Goal: Complete application form

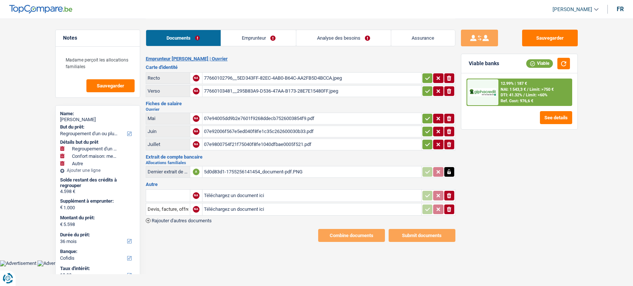
select select "refinancing"
select select "household"
select select "other"
select select "36"
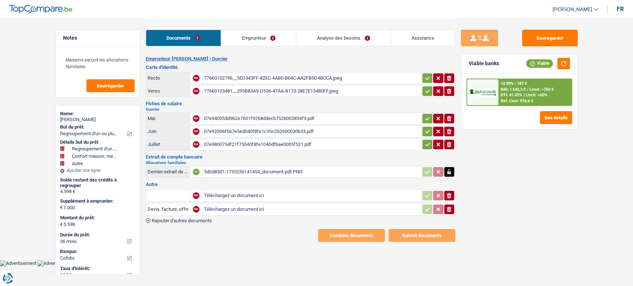
select select "cofidis"
click at [447, 192] on icon "ionicons-v5-e" at bounding box center [449, 195] width 6 height 7
click at [449, 210] on icon "ionicons-v5-e" at bounding box center [449, 209] width 6 height 7
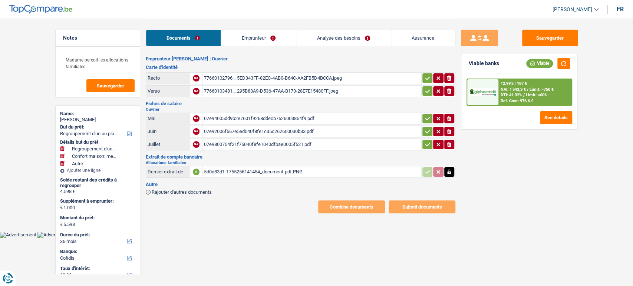
click at [324, 169] on div "5d0d83d1-1755256141454_document-pdf.PNG" at bounding box center [312, 171] width 216 height 11
click at [259, 174] on div "5d0d83d1-1755256141454_document-pdf.PNG" at bounding box center [312, 171] width 216 height 11
click at [244, 38] on link "Emprunteur" at bounding box center [258, 38] width 75 height 16
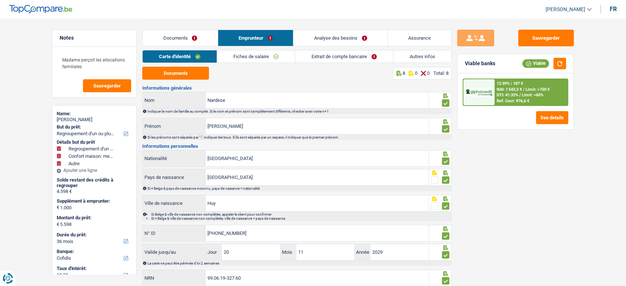
scroll to position [20, 0]
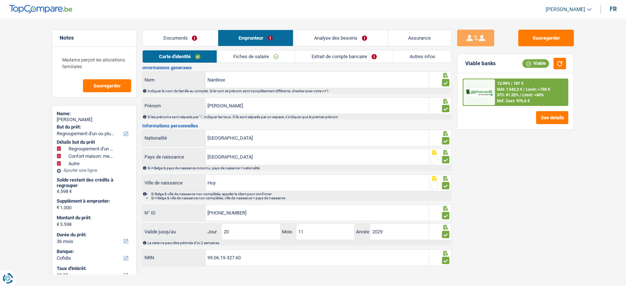
click at [182, 32] on link "Documents" at bounding box center [180, 38] width 75 height 16
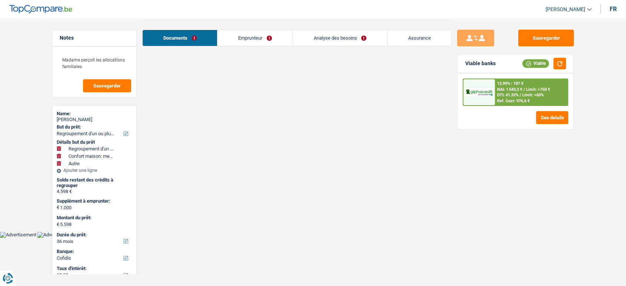
scroll to position [0, 0]
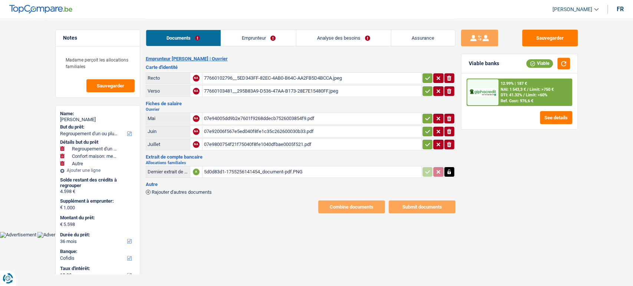
click at [252, 42] on link "Emprunteur" at bounding box center [258, 38] width 75 height 16
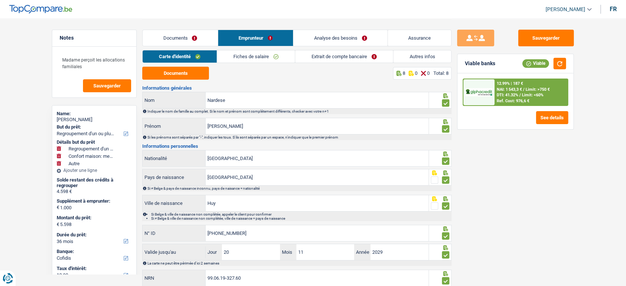
click at [358, 55] on link "Extrait de compte bancaire" at bounding box center [344, 56] width 98 height 12
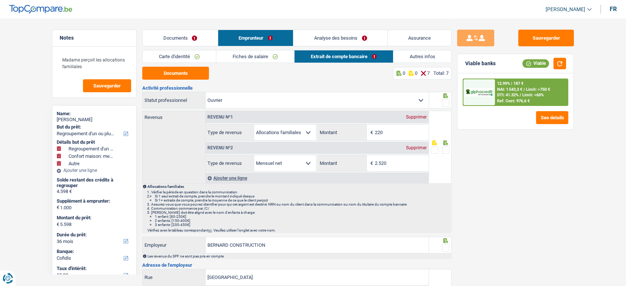
click at [203, 47] on div "Documents Emprunteur Analyse des besoins Assurance" at bounding box center [296, 34] width 309 height 31
click at [253, 56] on link "Fiches de salaire" at bounding box center [255, 56] width 78 height 12
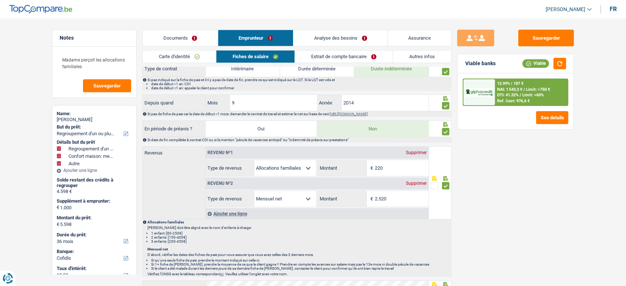
click at [307, 56] on link "Extrait de compte bancaire" at bounding box center [344, 56] width 98 height 12
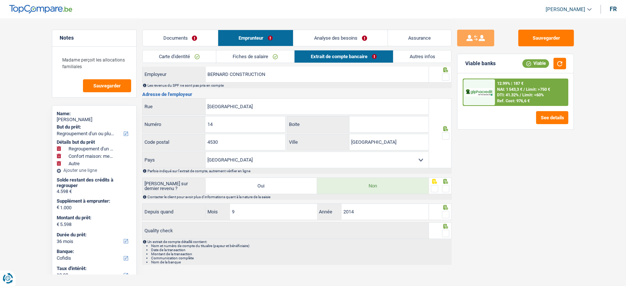
click at [203, 57] on link "Carte d'identité" at bounding box center [179, 56] width 73 height 12
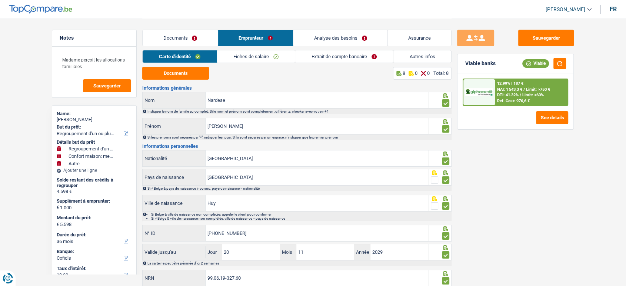
click at [249, 59] on link "Fiches de salaire" at bounding box center [256, 56] width 78 height 12
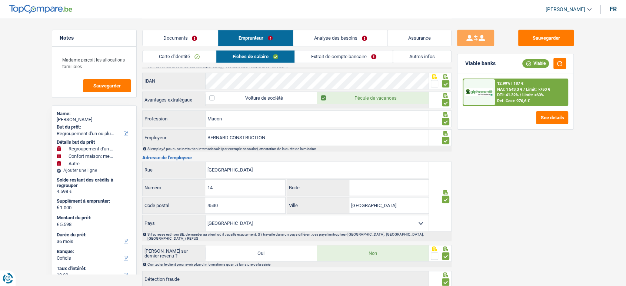
scroll to position [564, 0]
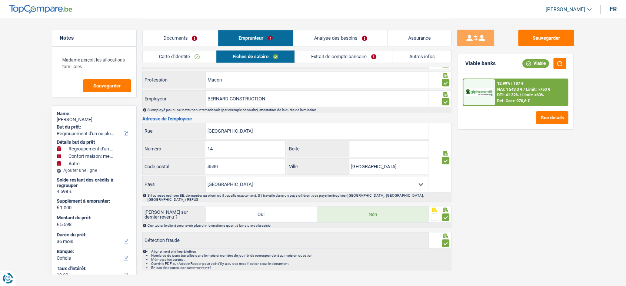
click at [325, 50] on link "Extrait de compte bancaire" at bounding box center [344, 56] width 98 height 12
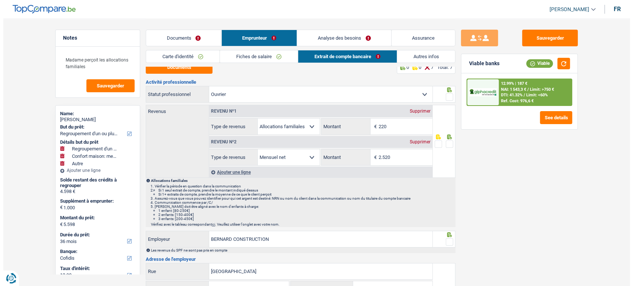
scroll to position [0, 0]
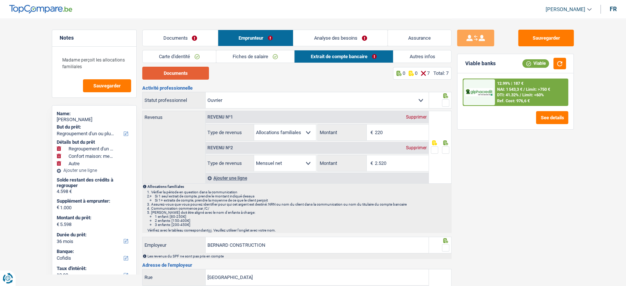
click at [179, 71] on button "Documents" at bounding box center [175, 73] width 67 height 13
click at [205, 30] on li "Documents" at bounding box center [180, 38] width 76 height 17
click at [183, 36] on link "Documents" at bounding box center [180, 38] width 75 height 16
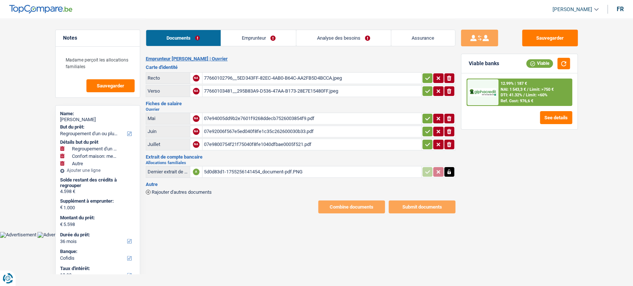
drag, startPoint x: 279, startPoint y: 166, endPoint x: 266, endPoint y: 47, distance: 120.0
click at [268, 50] on div "Documents Emprunteur Analyse des besoins Assurance Emprunteur Dimitri Nardese |…" at bounding box center [300, 116] width 309 height 195
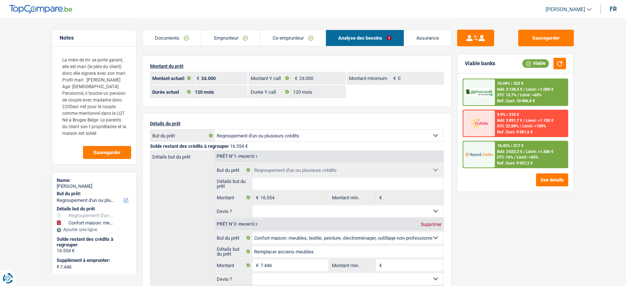
select select "refinancing"
select select "household"
select select "120"
select select "record credits"
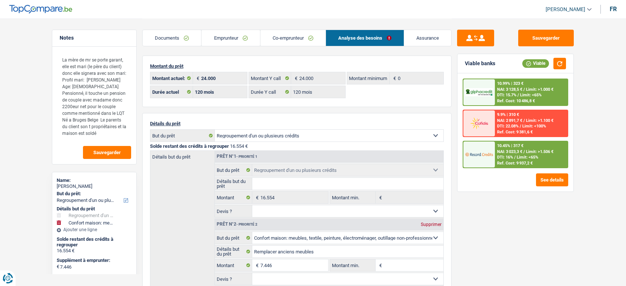
select select "120"
select select "refinancing"
select select "household"
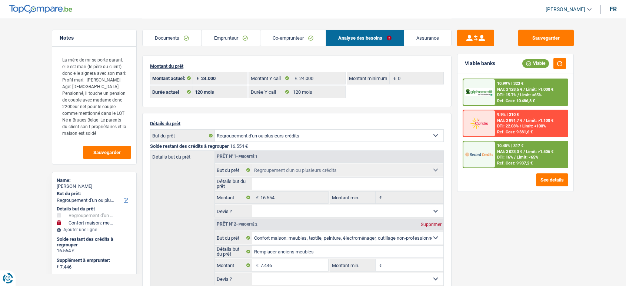
select select "120"
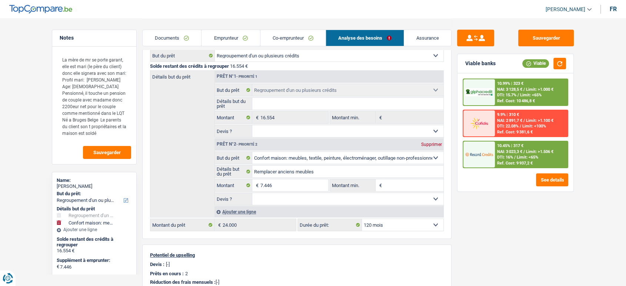
scroll to position [82, 0]
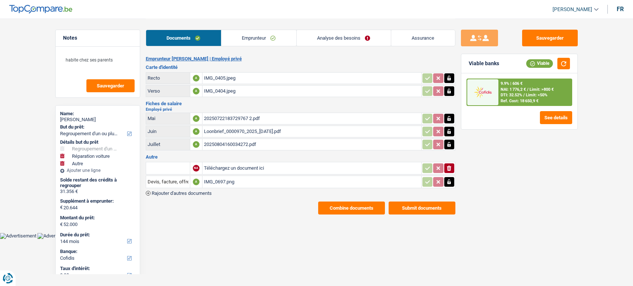
select select "refinancing"
select select "carRepair"
select select "other"
select select "144"
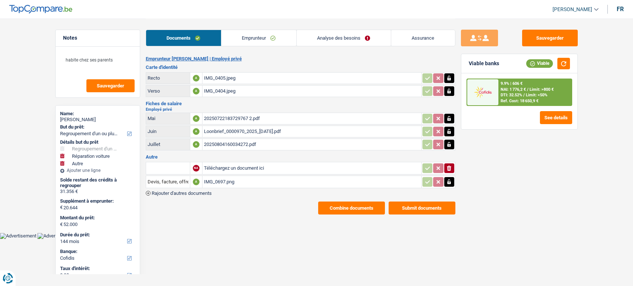
select select "cofidis"
drag, startPoint x: 0, startPoint y: 0, endPoint x: 224, endPoint y: 53, distance: 229.9
click at [250, 37] on link "Emprunteur" at bounding box center [258, 38] width 75 height 16
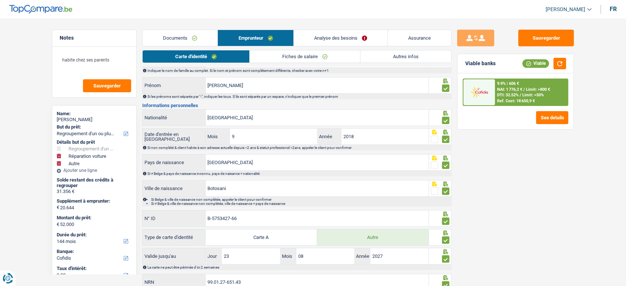
scroll to position [65, 0]
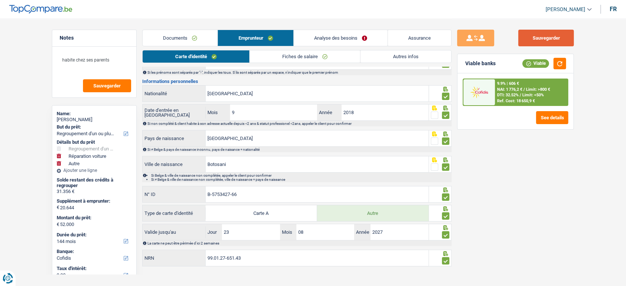
click at [563, 34] on button "Sauvegarder" at bounding box center [546, 38] width 56 height 17
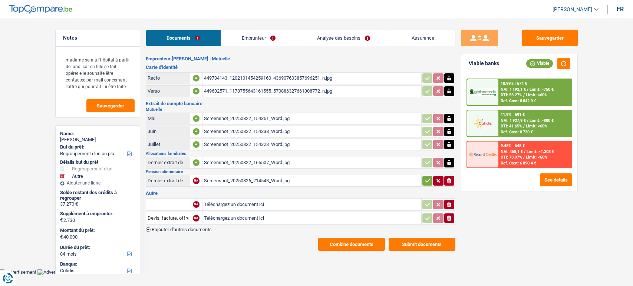
select select "refinancing"
select select "other"
select select "84"
select select "cofidis"
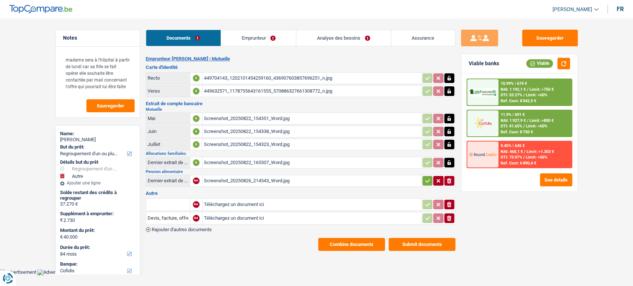
click at [256, 30] on li "Emprunteur" at bounding box center [257, 38] width 75 height 17
click at [255, 39] on link "Emprunteur" at bounding box center [258, 38] width 75 height 16
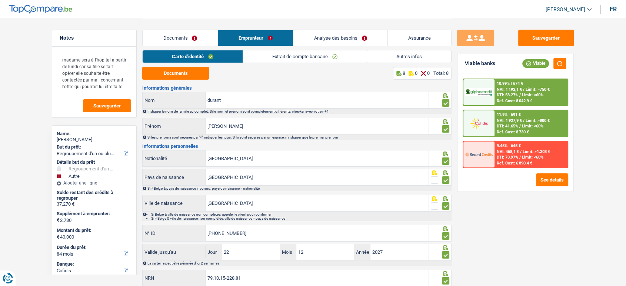
scroll to position [20, 0]
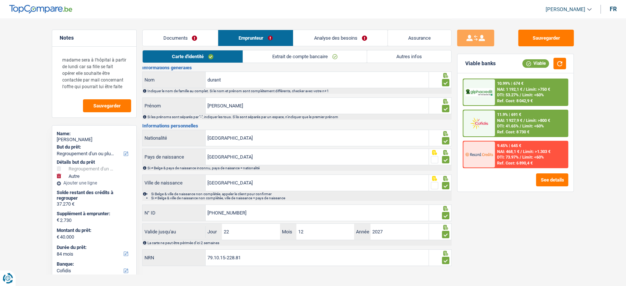
click at [281, 59] on link "Extrait de compte bancaire" at bounding box center [305, 56] width 124 height 12
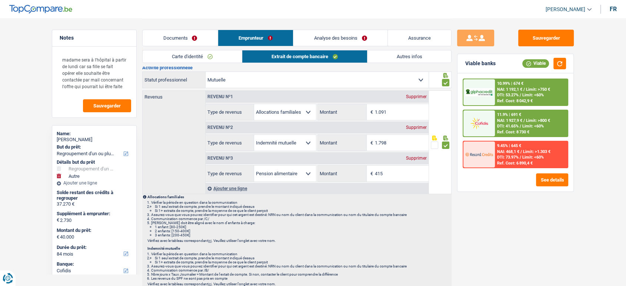
click at [407, 56] on link "Autres infos" at bounding box center [410, 56] width 84 height 12
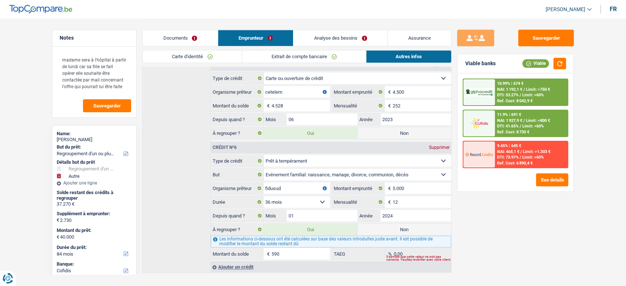
scroll to position [760, 0]
click at [335, 41] on link "Analyse des besoins" at bounding box center [340, 38] width 94 height 16
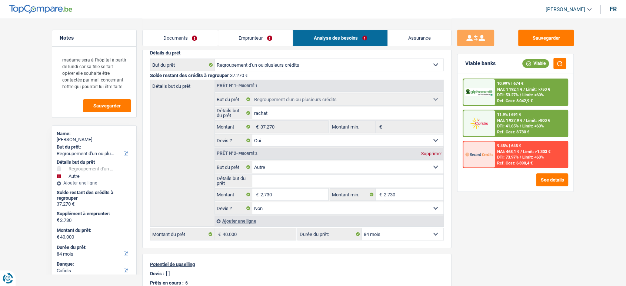
scroll to position [50, 0]
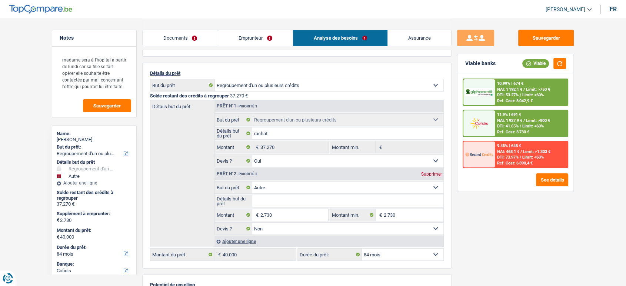
click at [268, 39] on link "Emprunteur" at bounding box center [255, 38] width 75 height 16
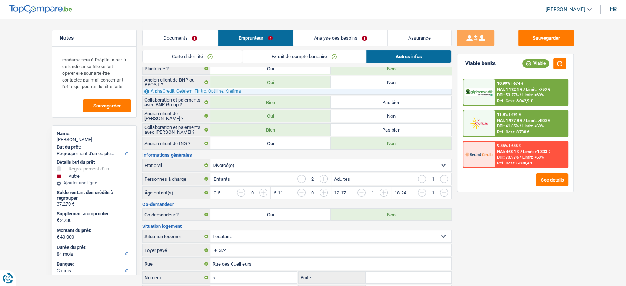
click at [351, 54] on link "Extrait de compte bancaire" at bounding box center [304, 56] width 124 height 12
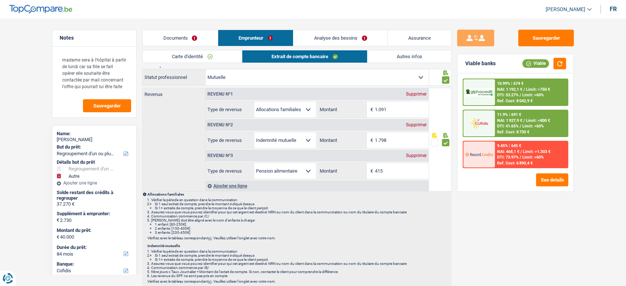
scroll to position [0, 0]
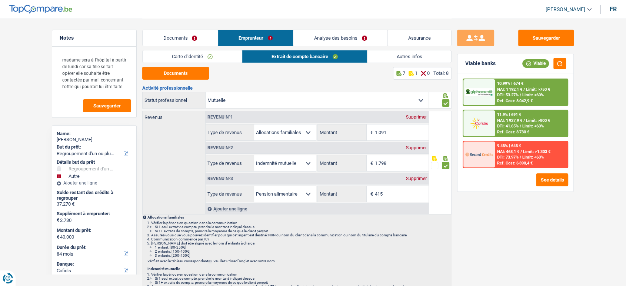
click at [383, 59] on link "Autres infos" at bounding box center [410, 56] width 84 height 12
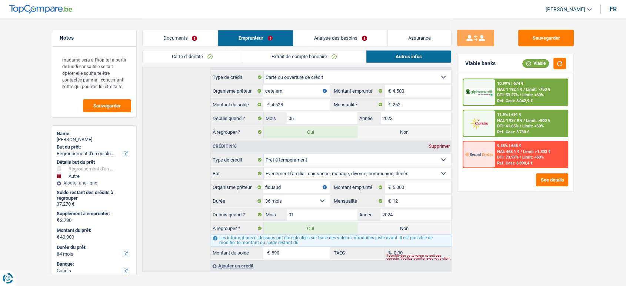
scroll to position [554, 0]
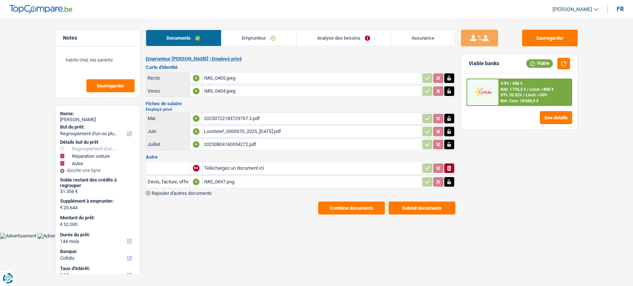
select select "refinancing"
select select "carRepair"
select select "other"
select select "144"
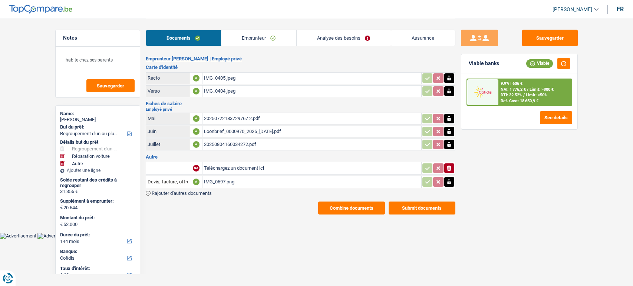
select select "cofidis"
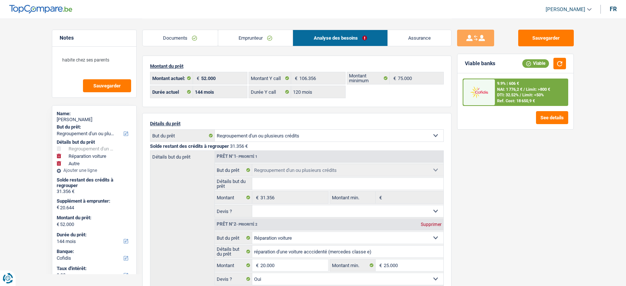
select select "refinancing"
select select "carRepair"
select select "other"
select select "144"
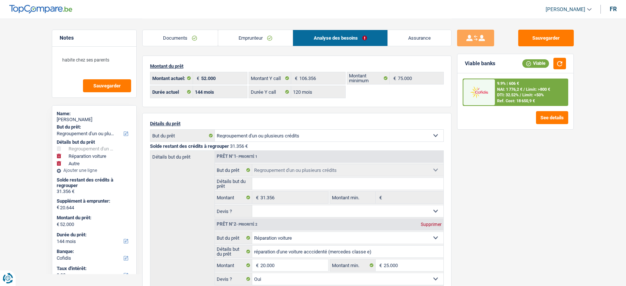
select select "cofidis"
select select "144"
select select "120"
select select "refinancing"
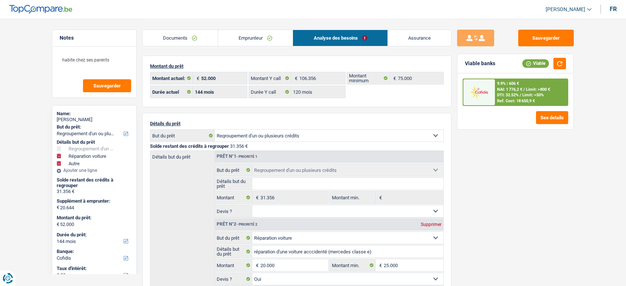
select select "carRepair"
select select "yes"
select select "other"
select select "144"
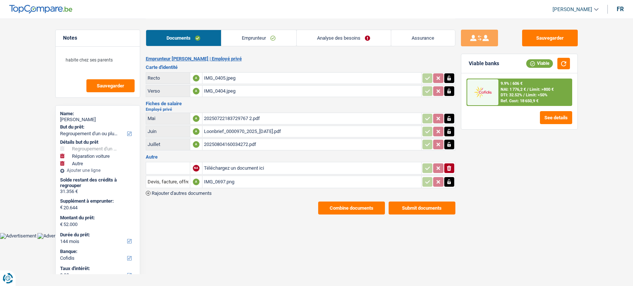
select select "refinancing"
select select "carRepair"
select select "other"
select select "144"
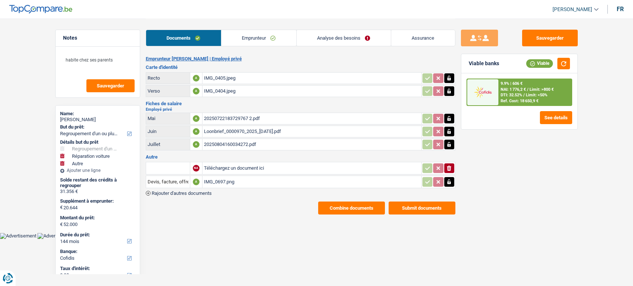
select select "cofidis"
select select "144"
select select "120"
select select "refinancing"
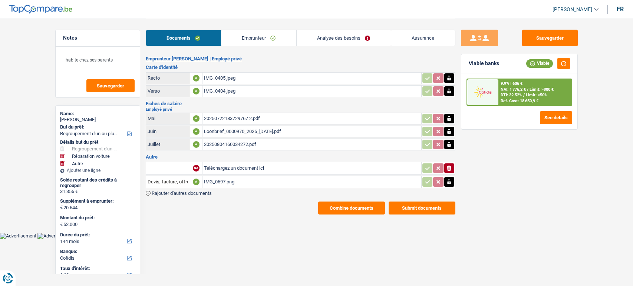
select select "carRepair"
select select "yes"
select select "other"
click at [259, 42] on link "Emprunteur" at bounding box center [258, 38] width 75 height 16
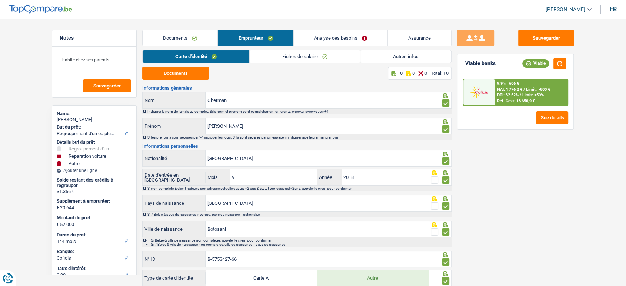
click at [368, 35] on link "Analyse des besoins" at bounding box center [341, 38] width 94 height 16
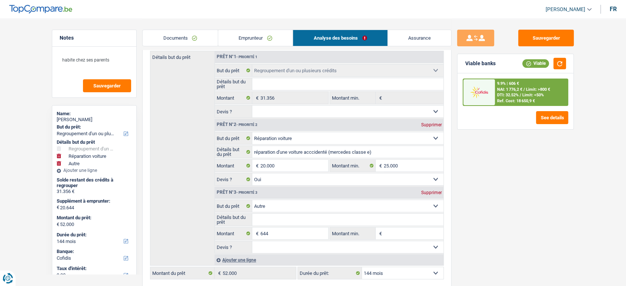
scroll to position [123, 0]
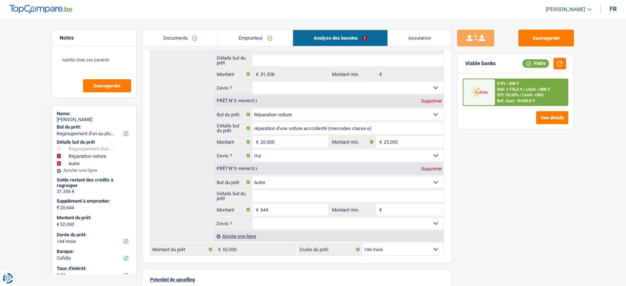
click at [408, 252] on select "12 mois 18 mois 24 mois 30 mois 36 mois 42 mois 48 mois 60 mois 72 mois 84 mois…" at bounding box center [403, 249] width 82 height 12
select select "120"
click at [362, 243] on select "12 mois 18 mois 24 mois 30 mois 36 mois 42 mois 48 mois 60 mois 72 mois 84 mois…" at bounding box center [403, 249] width 82 height 12
select select "120"
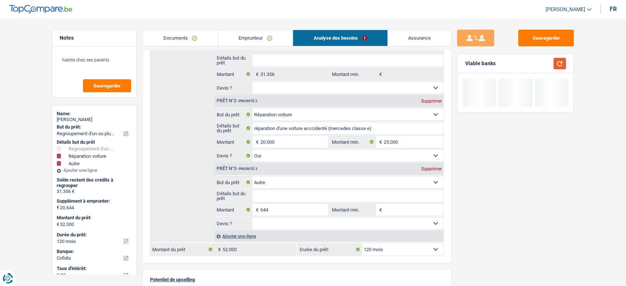
click at [558, 64] on button "button" at bounding box center [560, 63] width 13 height 11
